Goal: Entertainment & Leisure: Consume media (video, audio)

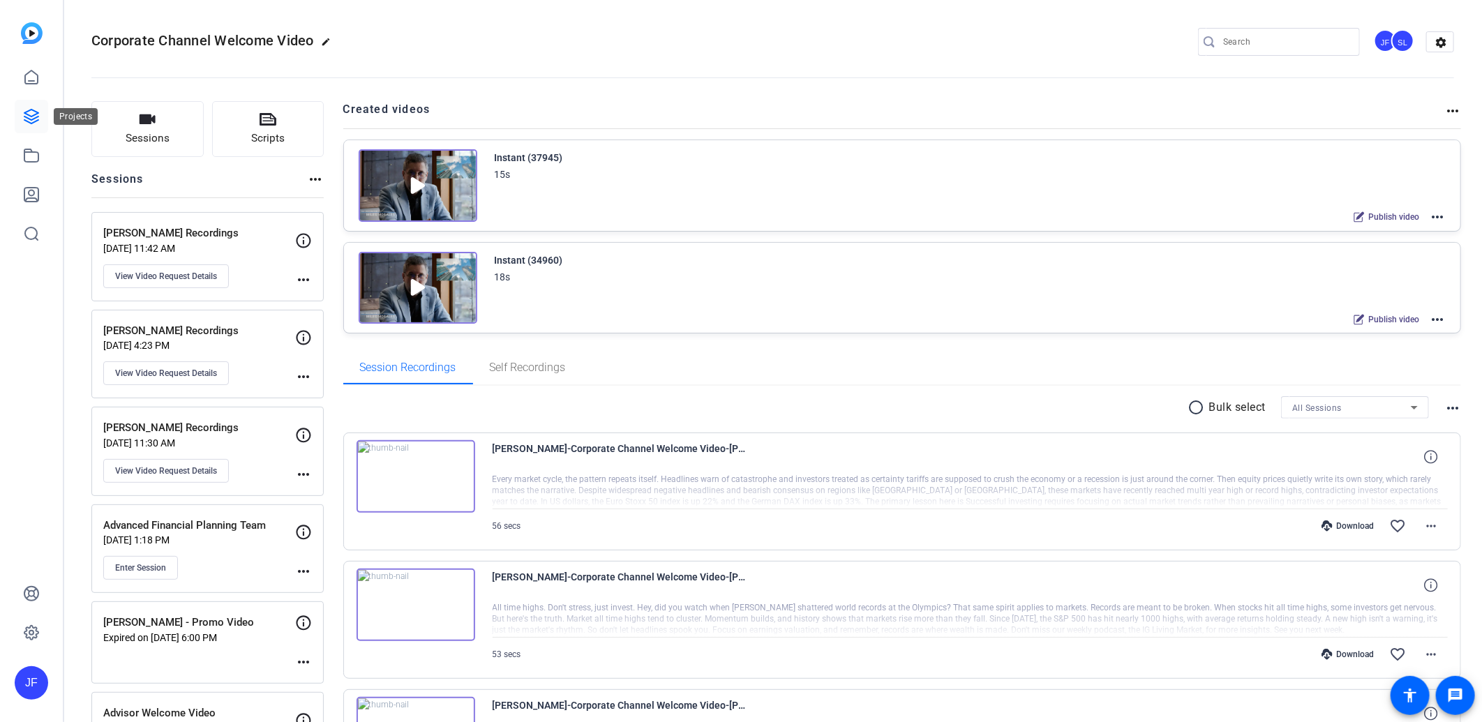
click at [24, 114] on icon at bounding box center [31, 116] width 17 height 17
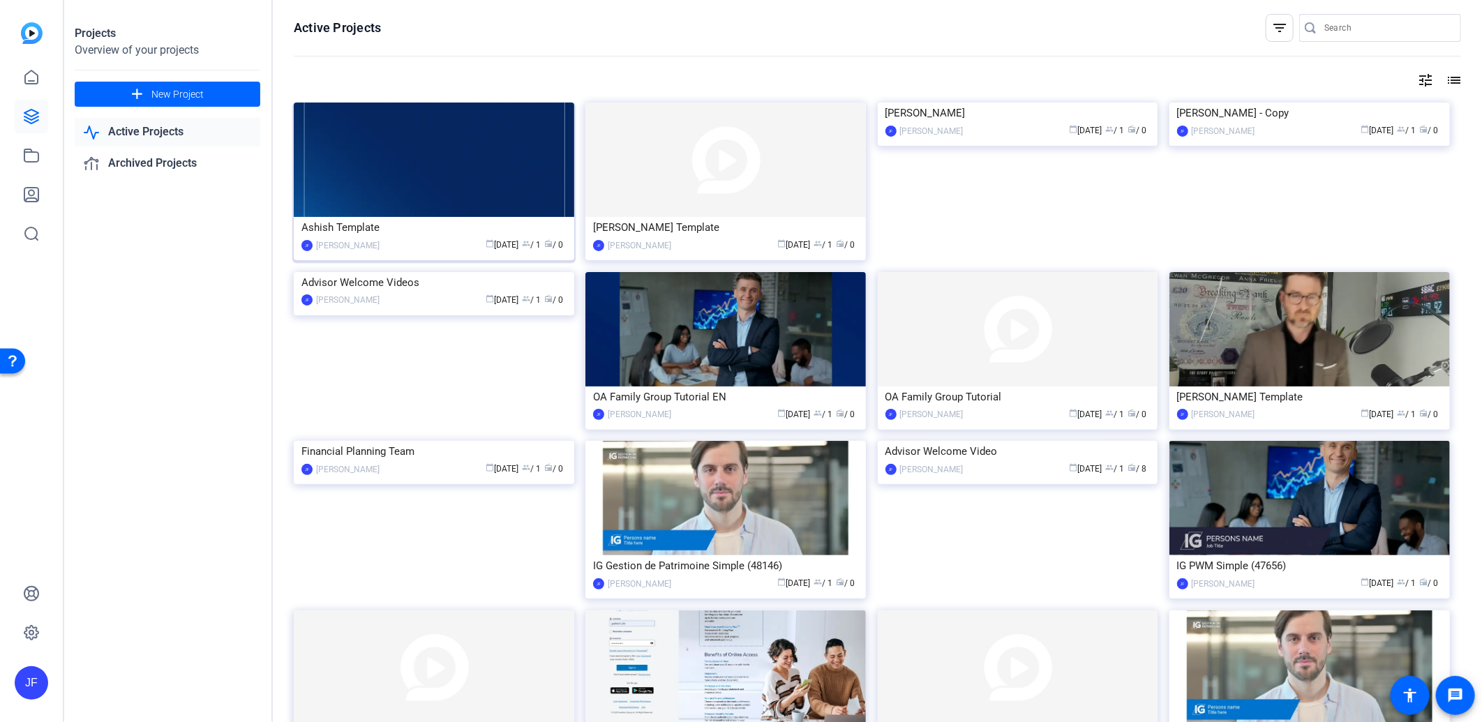
click at [447, 174] on img at bounding box center [434, 160] width 280 height 114
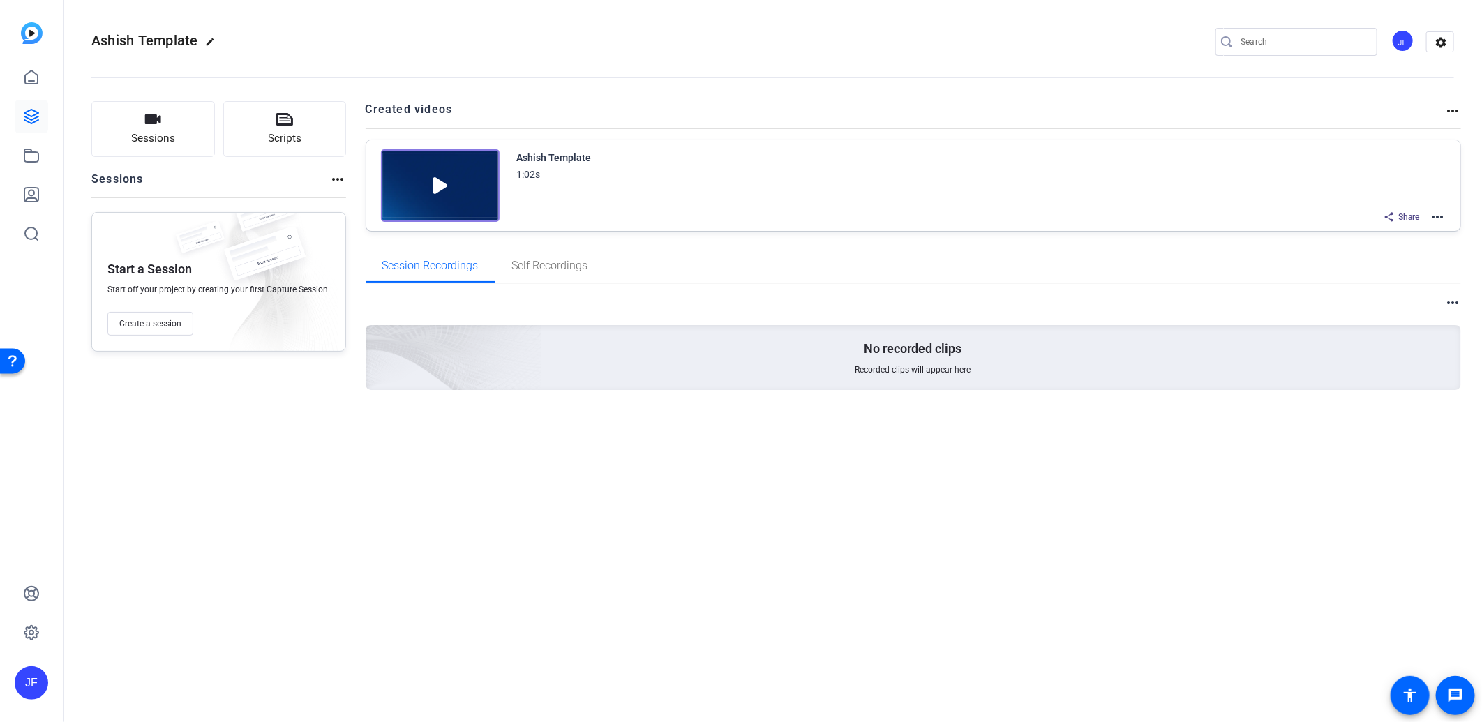
click at [476, 175] on img at bounding box center [440, 185] width 119 height 73
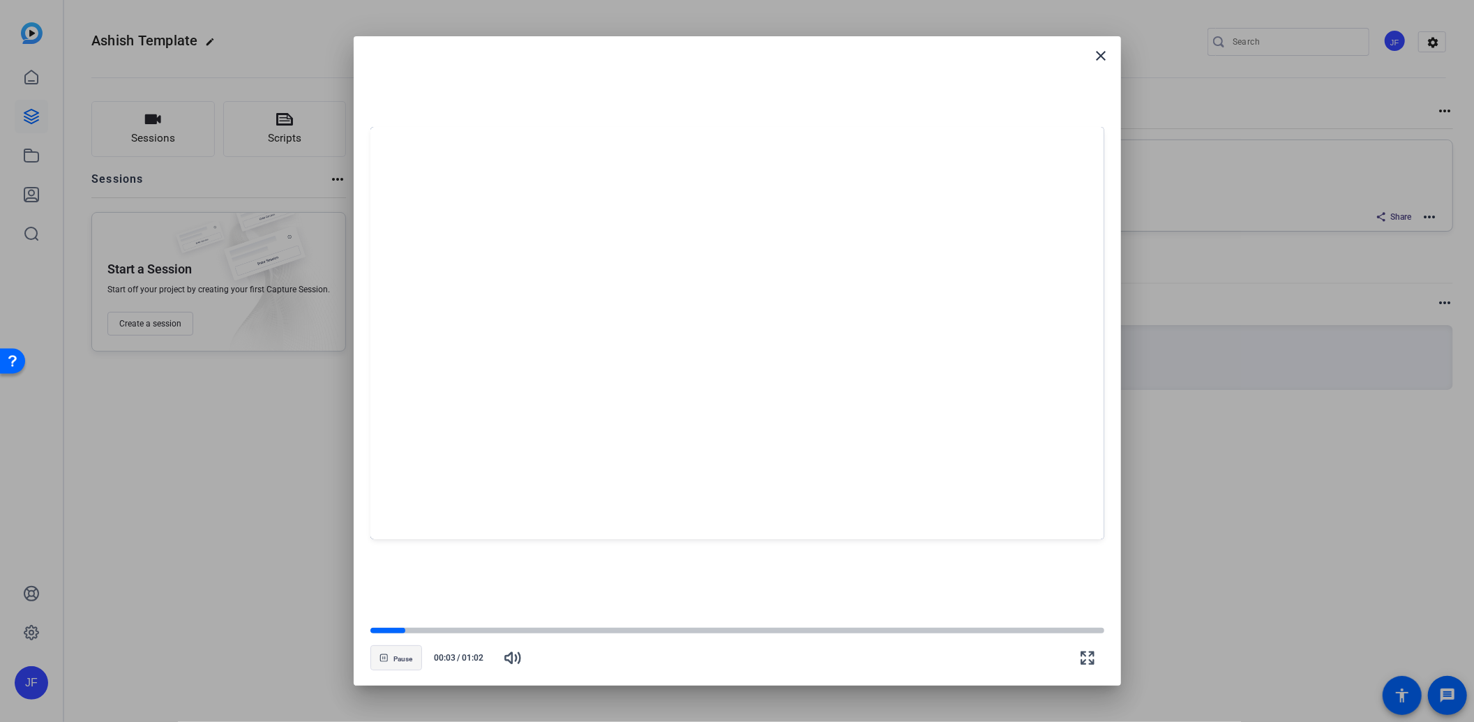
click at [392, 660] on span "button" at bounding box center [396, 657] width 50 height 33
click at [241, 541] on div at bounding box center [737, 361] width 1474 height 722
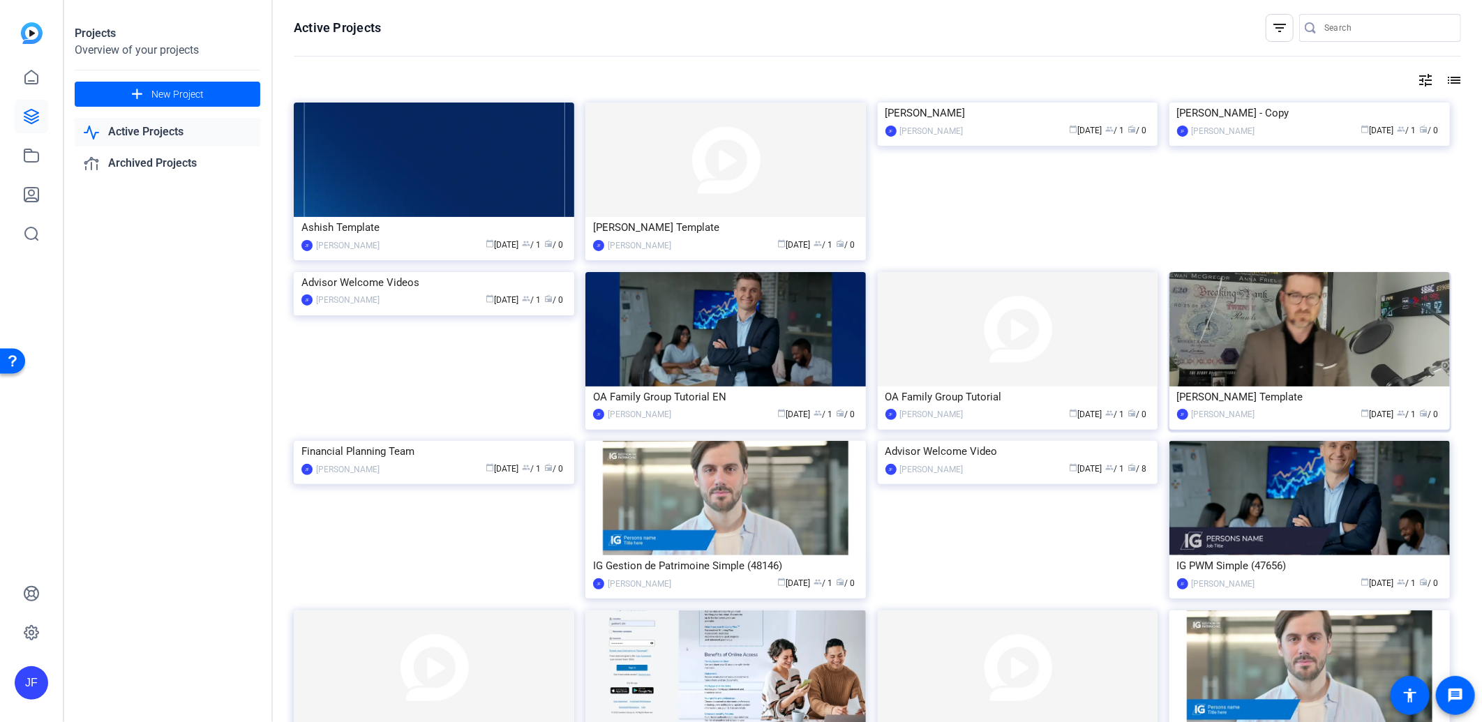
click at [1301, 354] on img at bounding box center [1309, 329] width 280 height 114
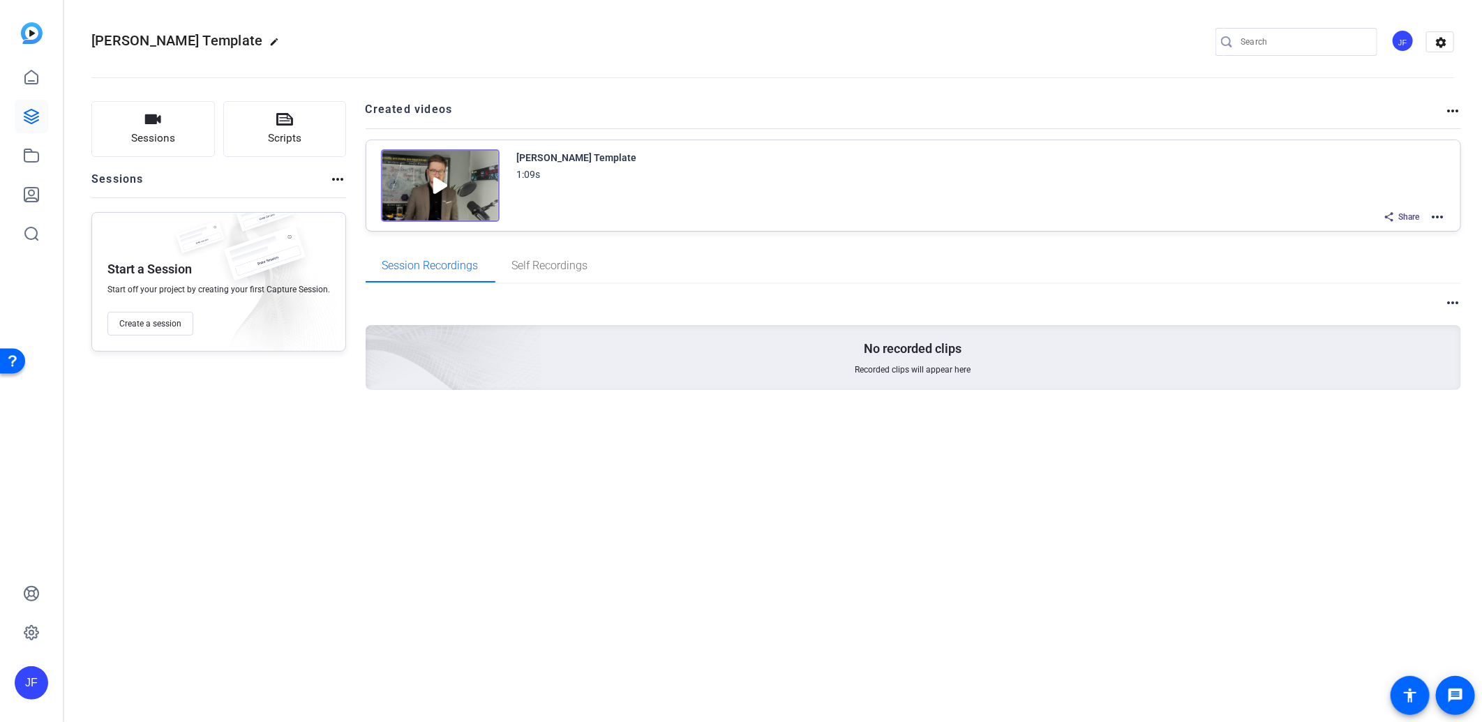
click at [444, 184] on img at bounding box center [440, 185] width 119 height 73
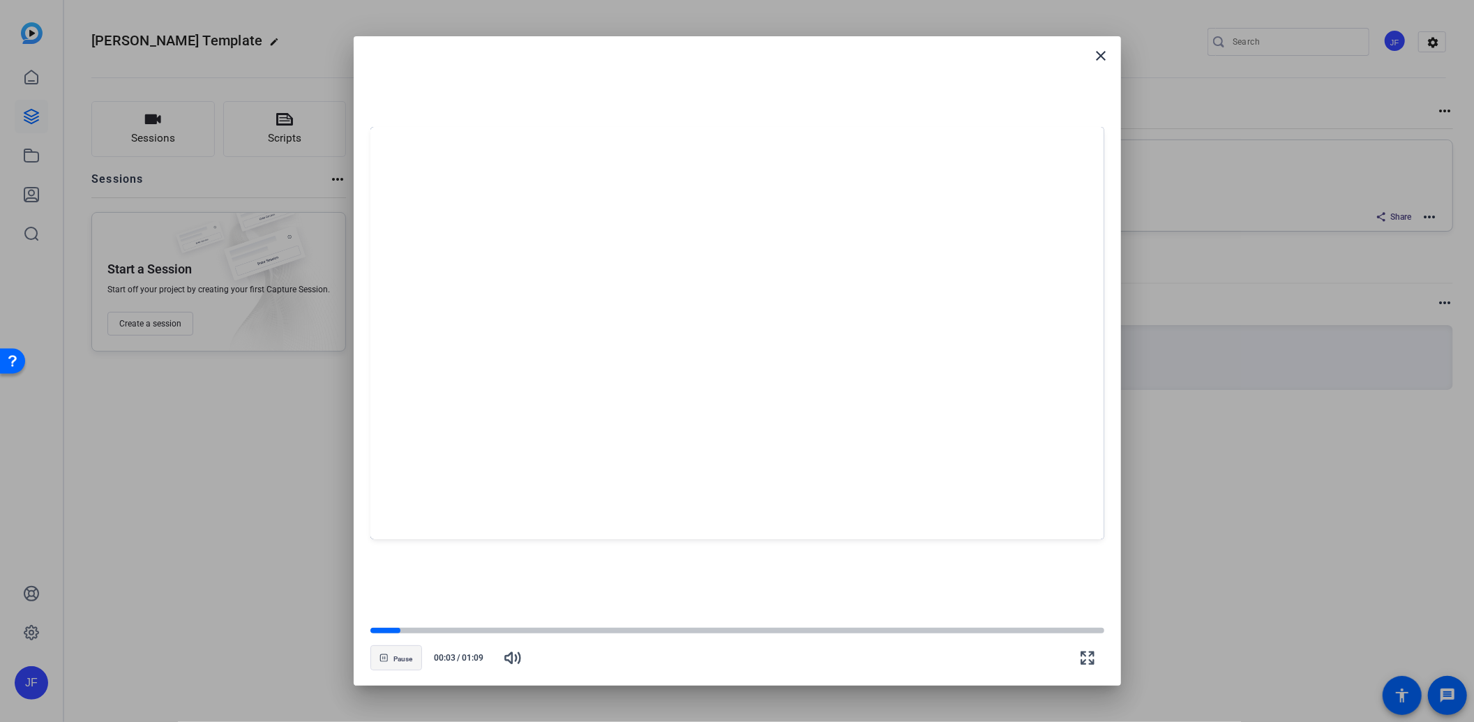
click at [401, 656] on span "Pause" at bounding box center [402, 659] width 19 height 8
click at [401, 656] on span "Play" at bounding box center [402, 659] width 13 height 8
click at [401, 656] on span "Pause" at bounding box center [402, 659] width 19 height 8
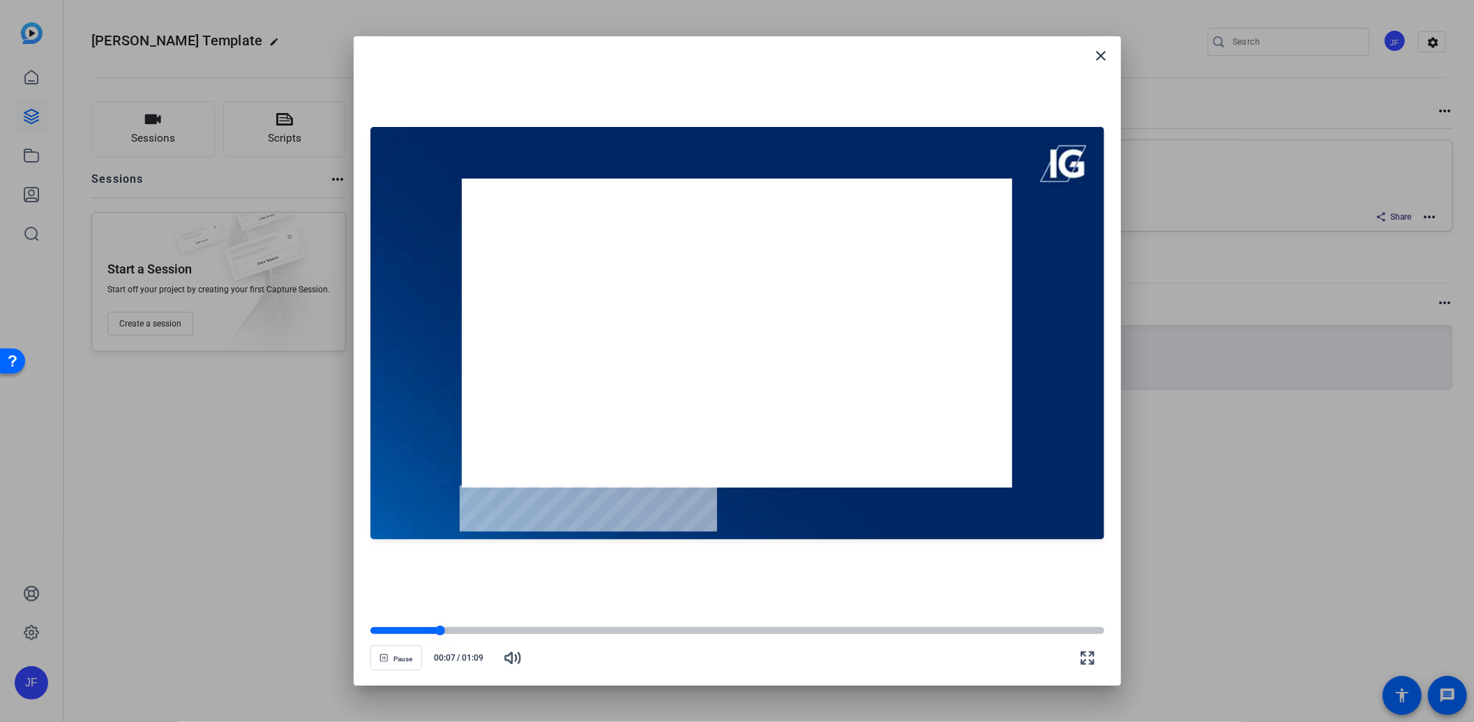
click at [396, 628] on div at bounding box center [405, 630] width 70 height 7
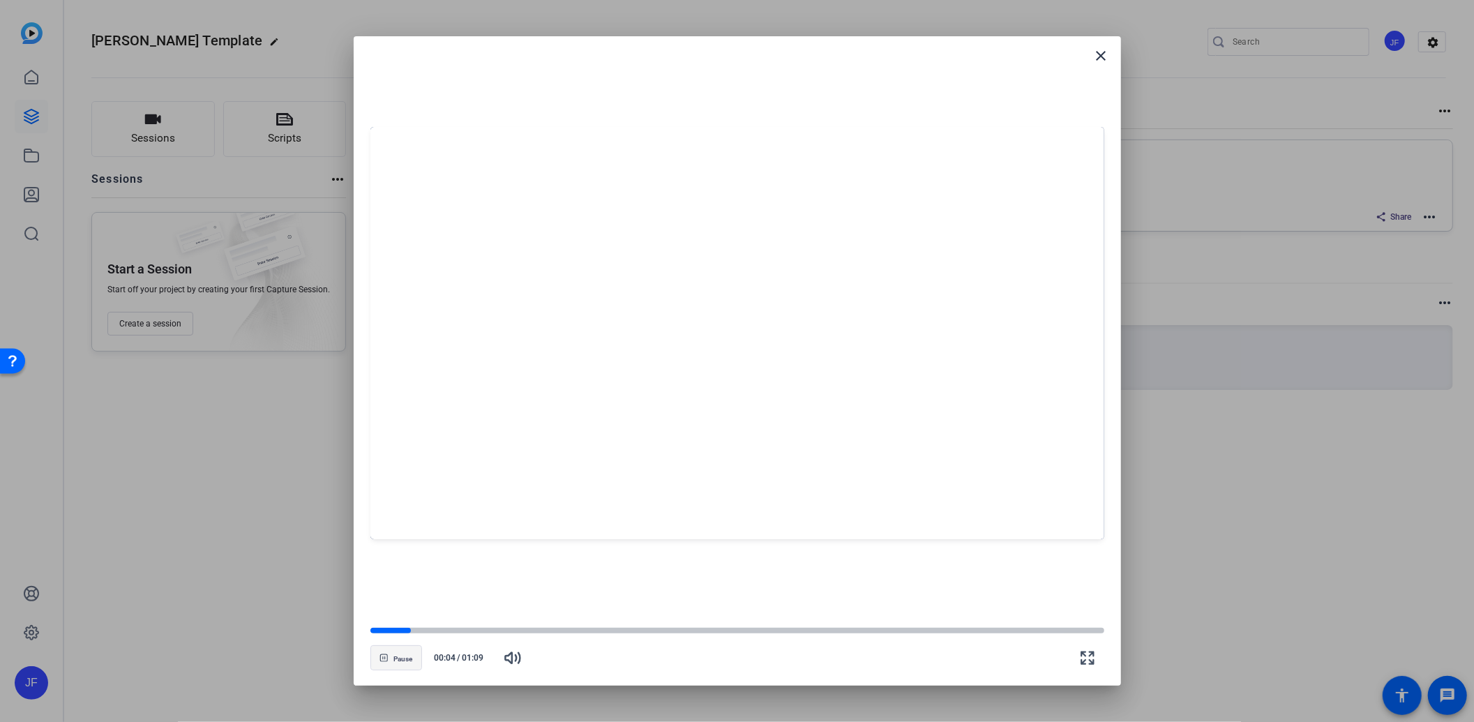
click at [393, 657] on span "Pause" at bounding box center [402, 659] width 19 height 8
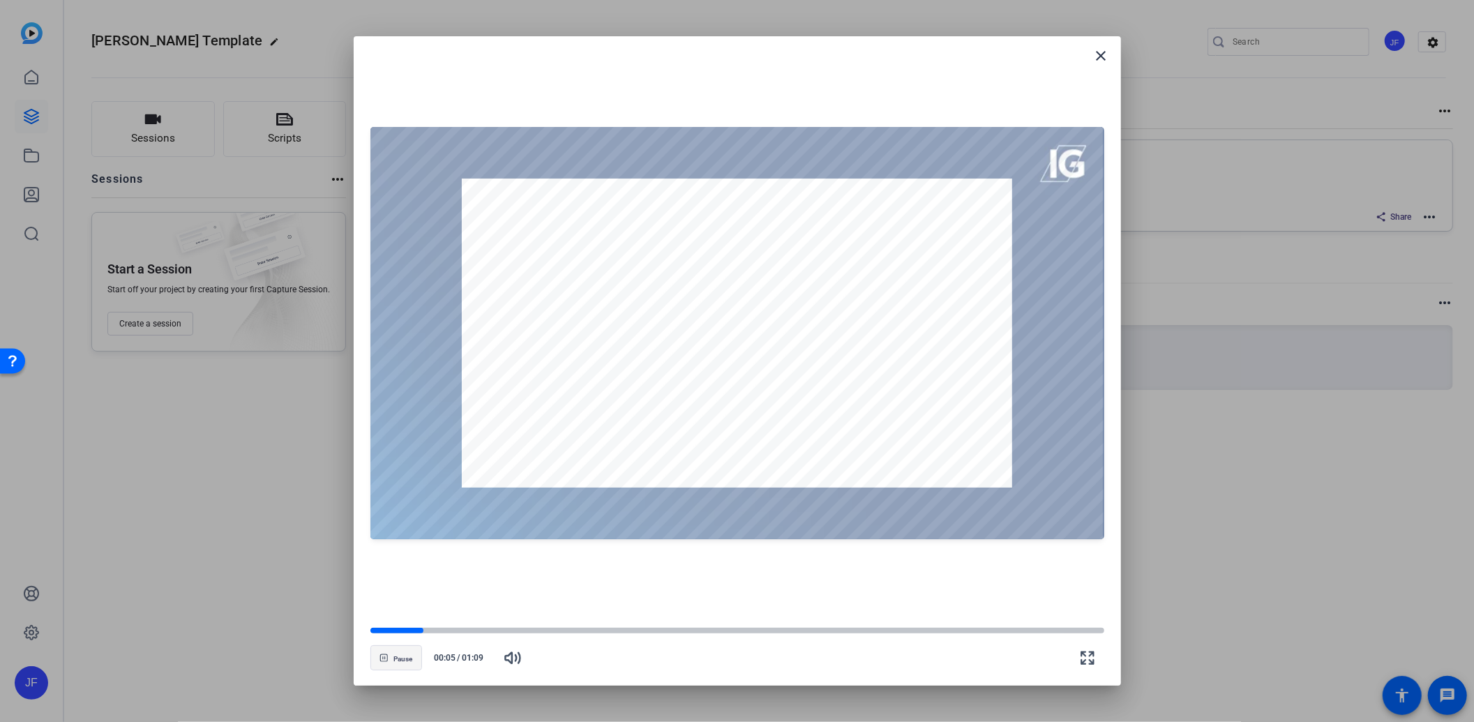
click at [391, 653] on span "button" at bounding box center [396, 657] width 50 height 33
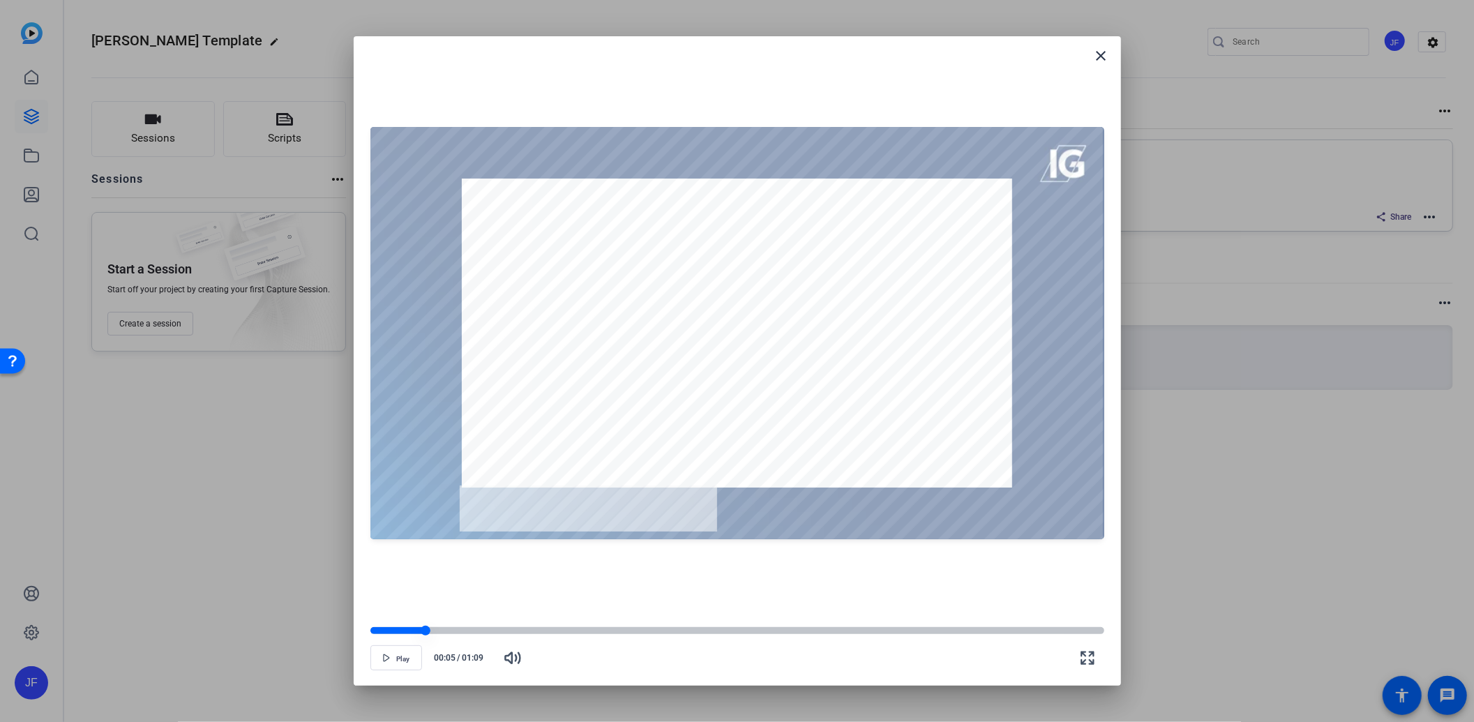
click at [398, 631] on div at bounding box center [398, 630] width 56 height 7
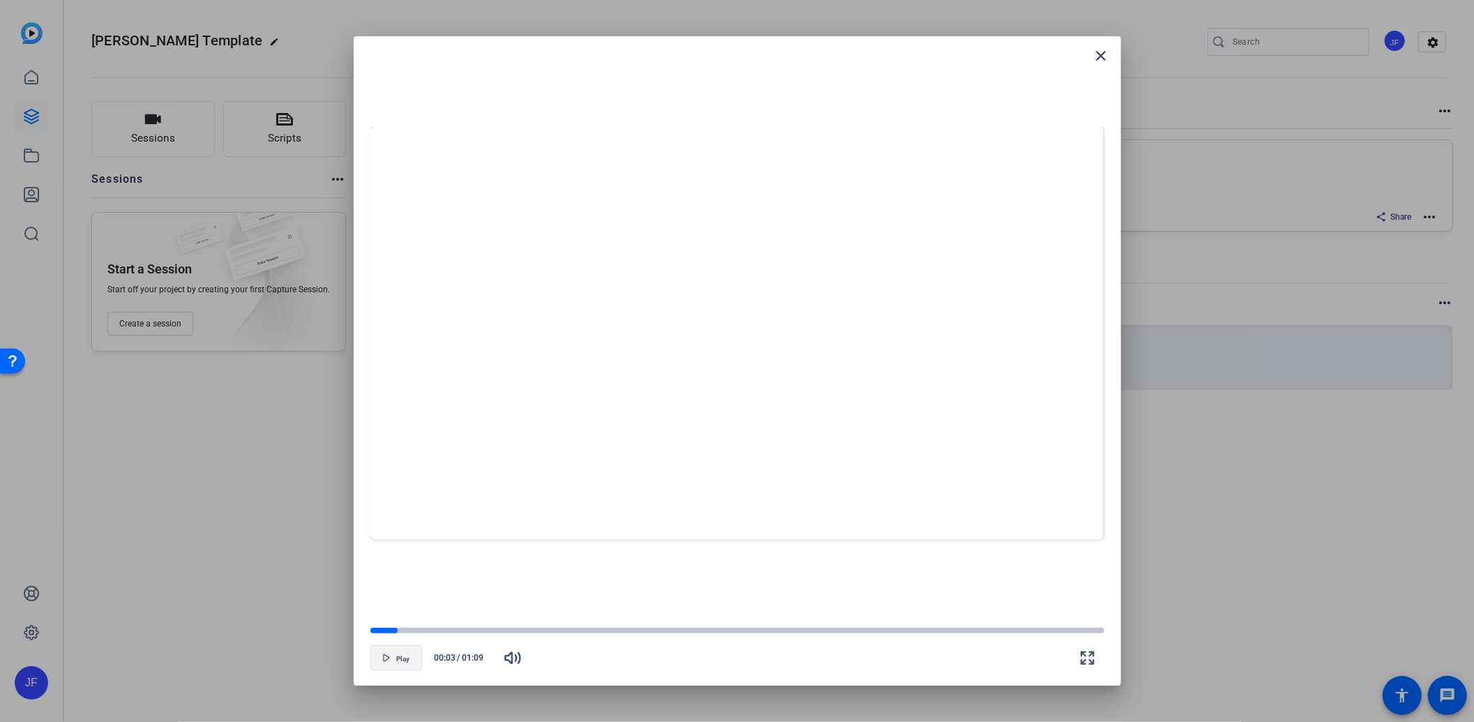
click at [396, 656] on span "Play" at bounding box center [402, 659] width 13 height 8
click at [395, 659] on span "Pause" at bounding box center [402, 659] width 19 height 8
click at [386, 626] on div at bounding box center [737, 631] width 734 height 10
click at [391, 653] on span "button" at bounding box center [396, 657] width 50 height 33
click at [391, 654] on icon "button" at bounding box center [386, 658] width 8 height 8
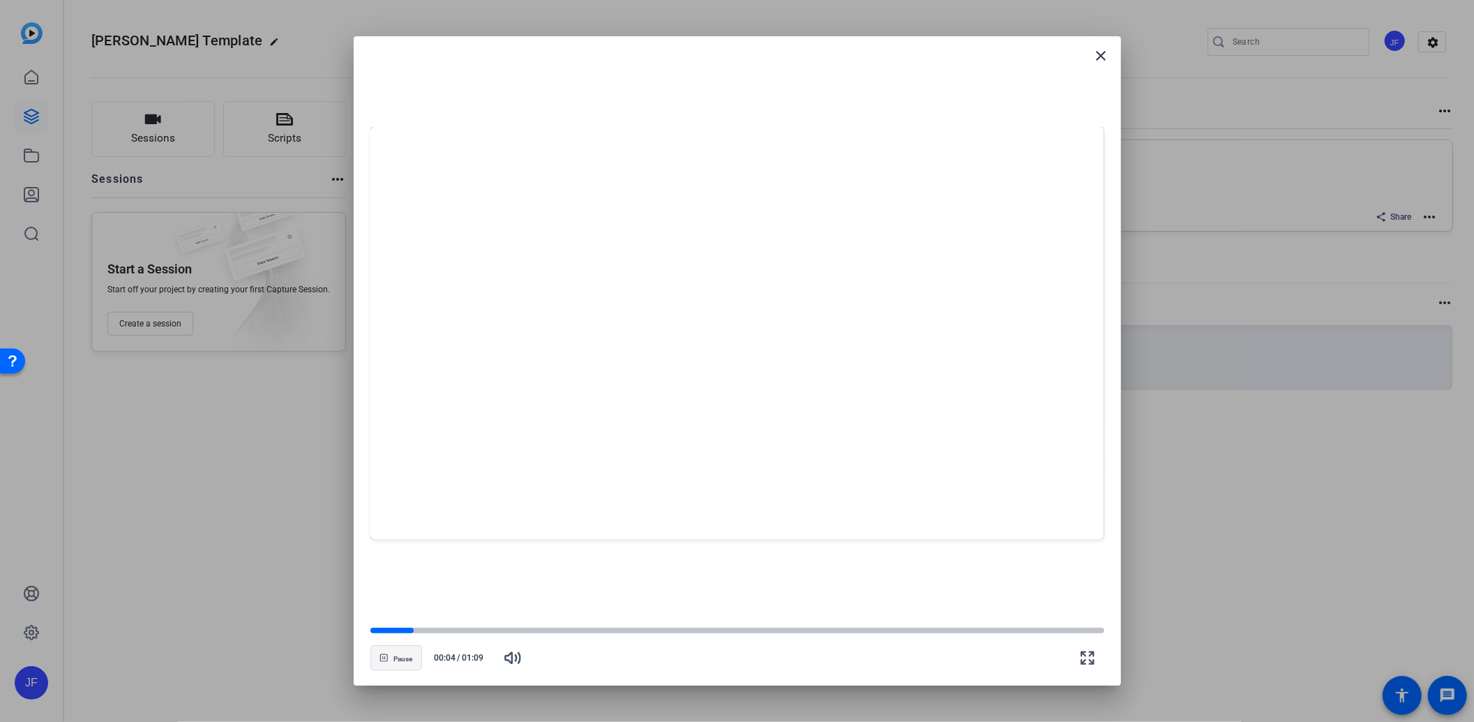
click at [391, 653] on span "button" at bounding box center [396, 657] width 50 height 33
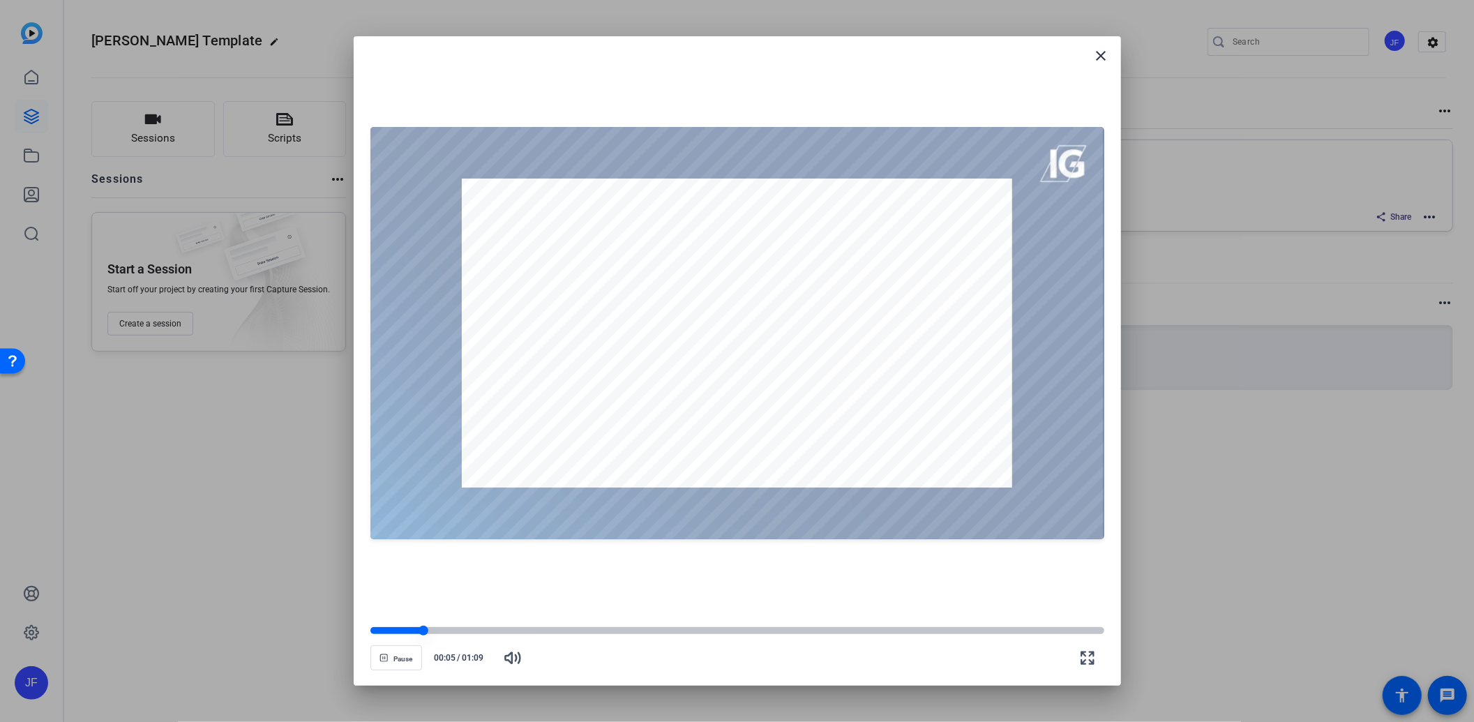
click at [392, 628] on div at bounding box center [396, 630] width 53 height 7
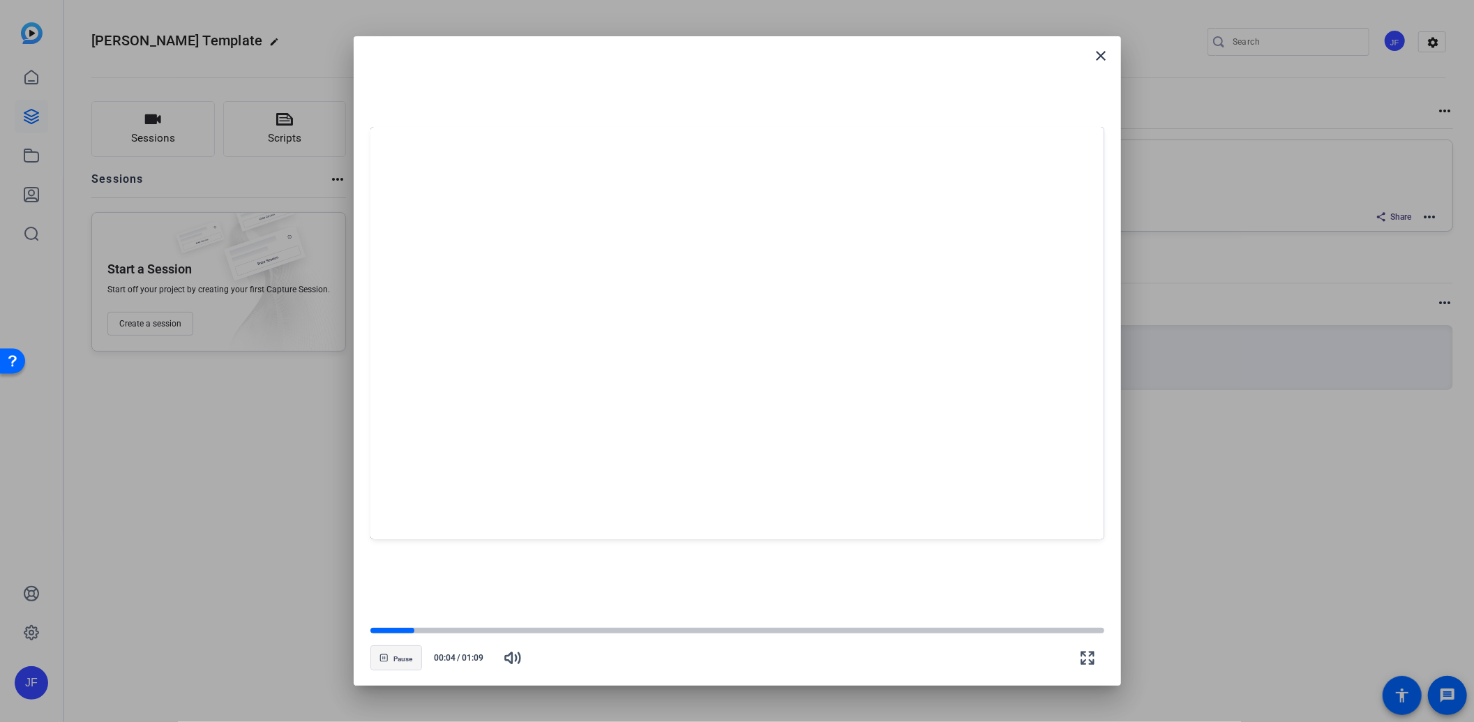
click at [389, 656] on span "button" at bounding box center [396, 657] width 50 height 33
